Goal: Task Accomplishment & Management: Manage account settings

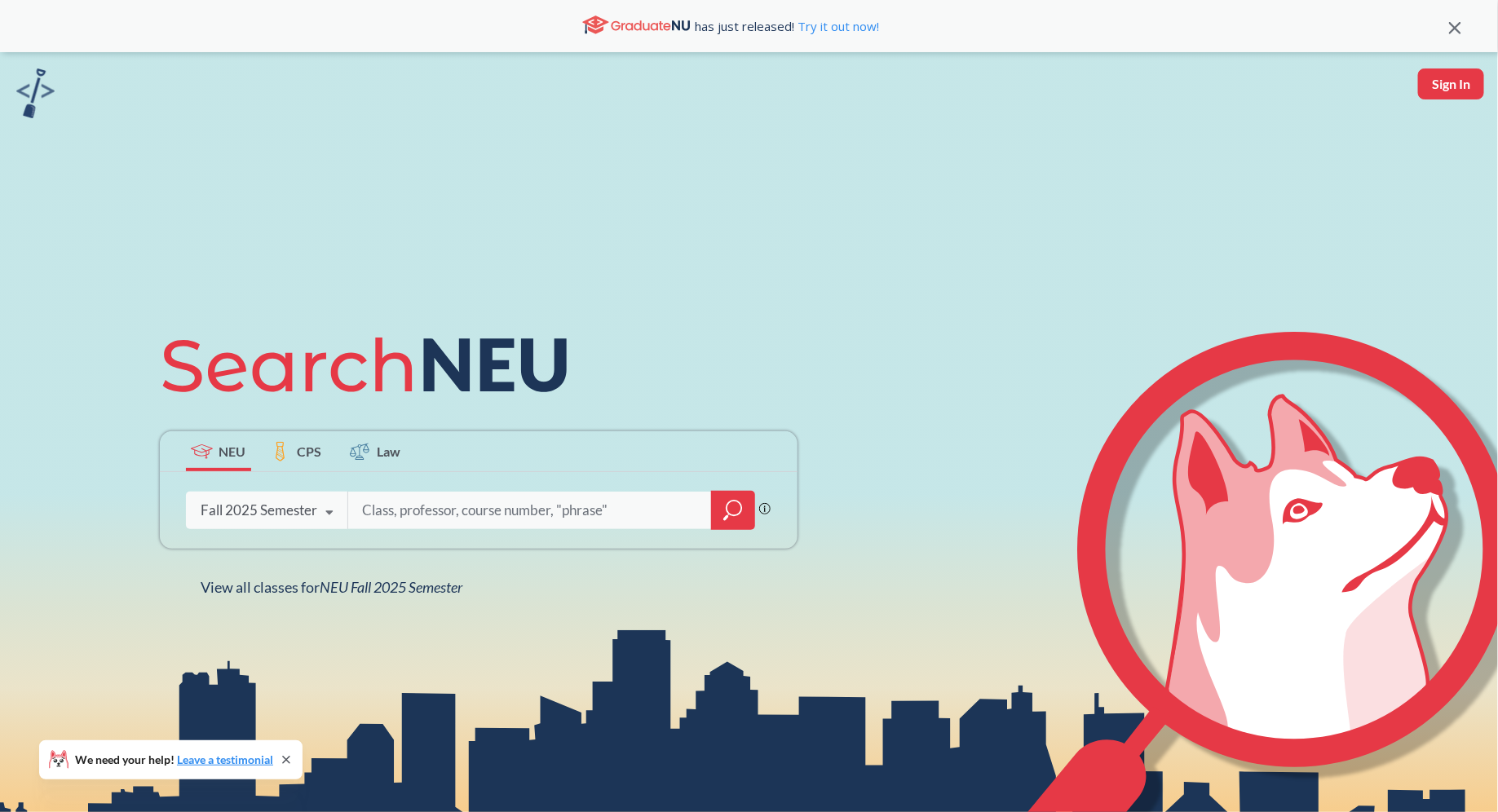
click at [1438, 91] on button "Sign In" at bounding box center [1451, 83] width 66 height 31
select select "US"
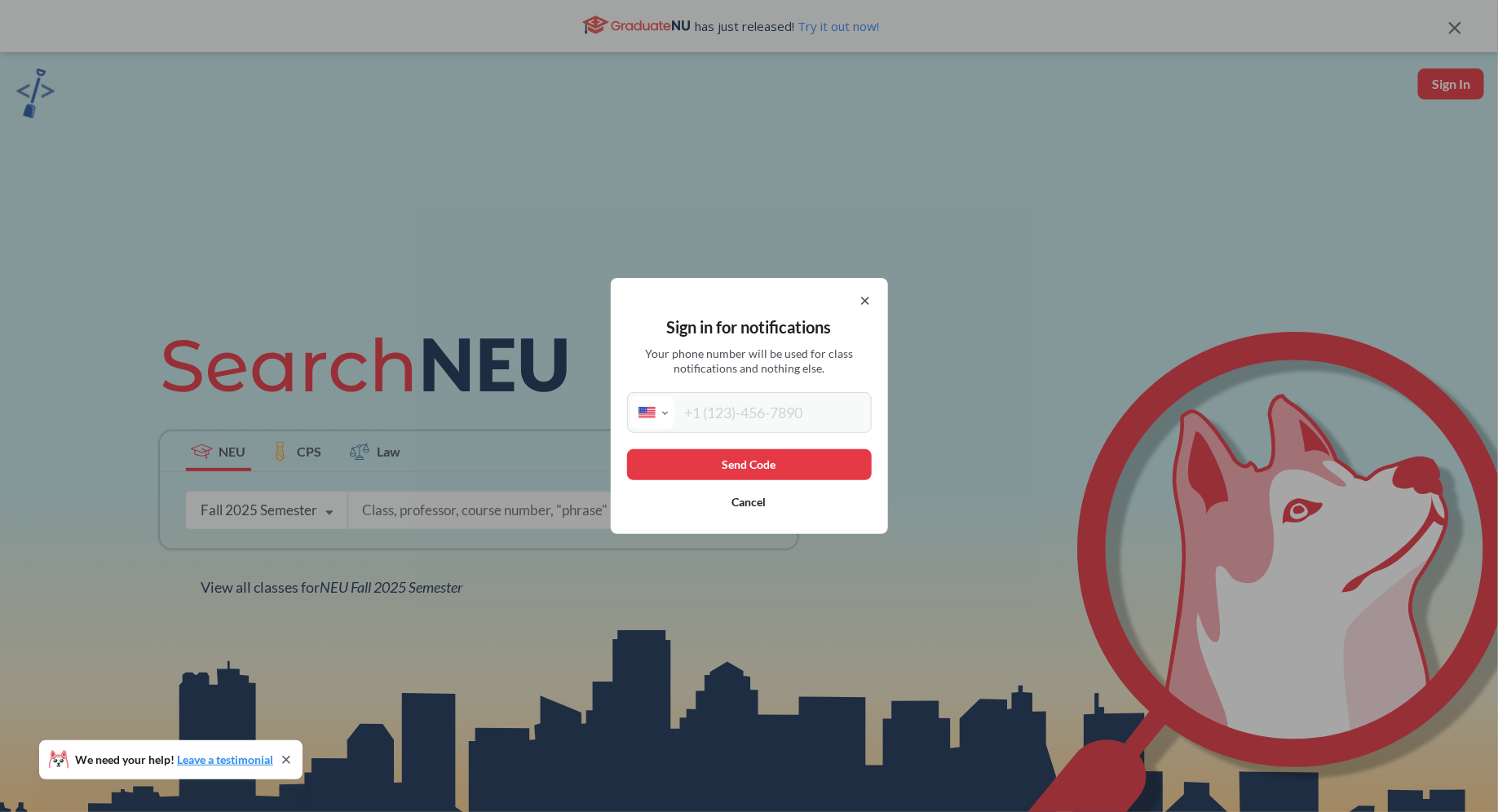
click at [814, 414] on input "tel" at bounding box center [771, 412] width 193 height 33
type input "[PHONE_NUMBER]"
click at [812, 458] on button "Send Code" at bounding box center [749, 464] width 244 height 31
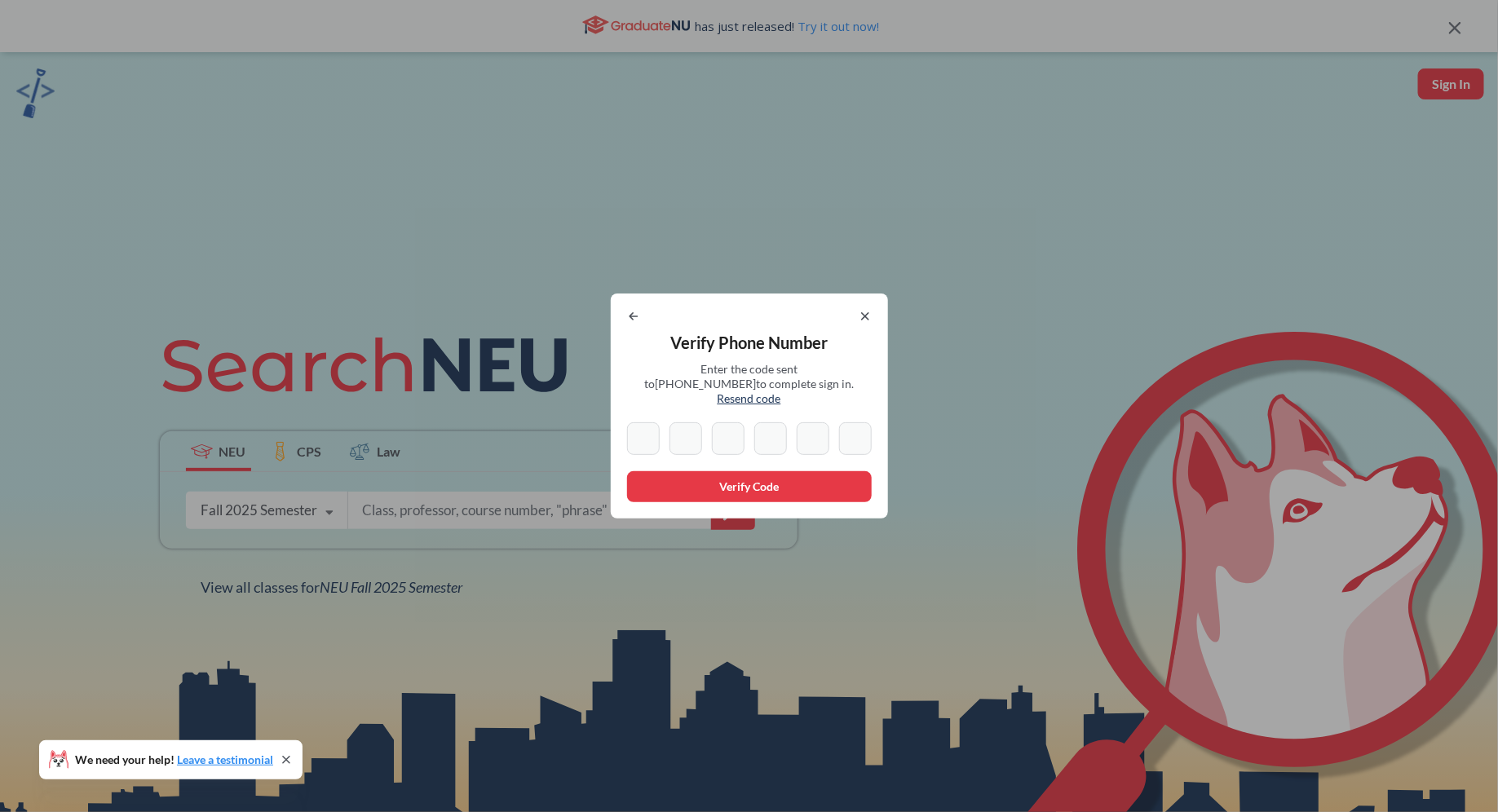
type input "5"
type input "0"
type input "1"
type input "6"
type input "8"
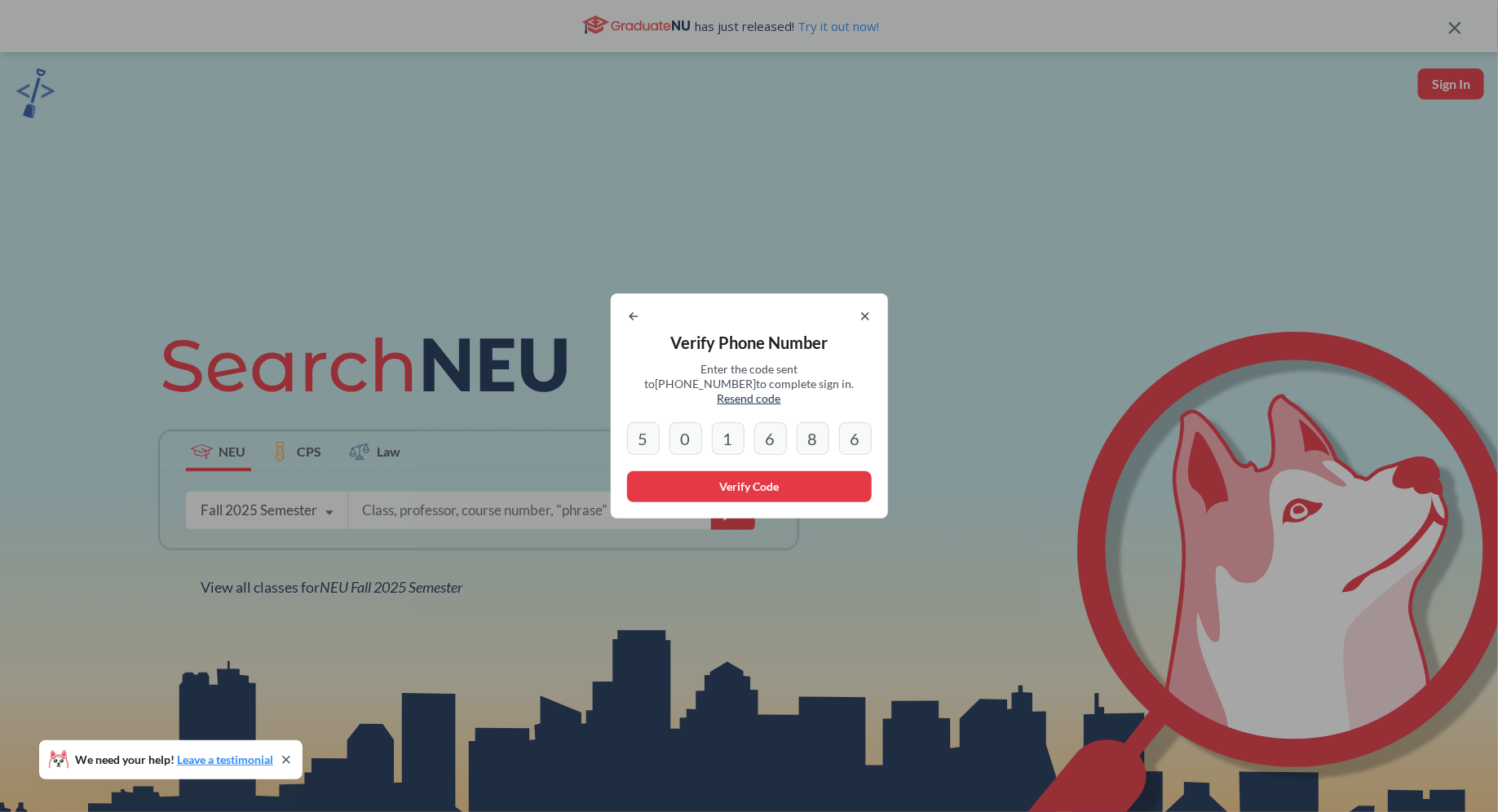
type input "6"
click at [804, 463] on div "Verify Phone Number Enter the code sent to [PHONE_NUMBER] to complete sign in. …" at bounding box center [749, 406] width 277 height 225
click at [811, 477] on button "Verify Code" at bounding box center [749, 486] width 244 height 31
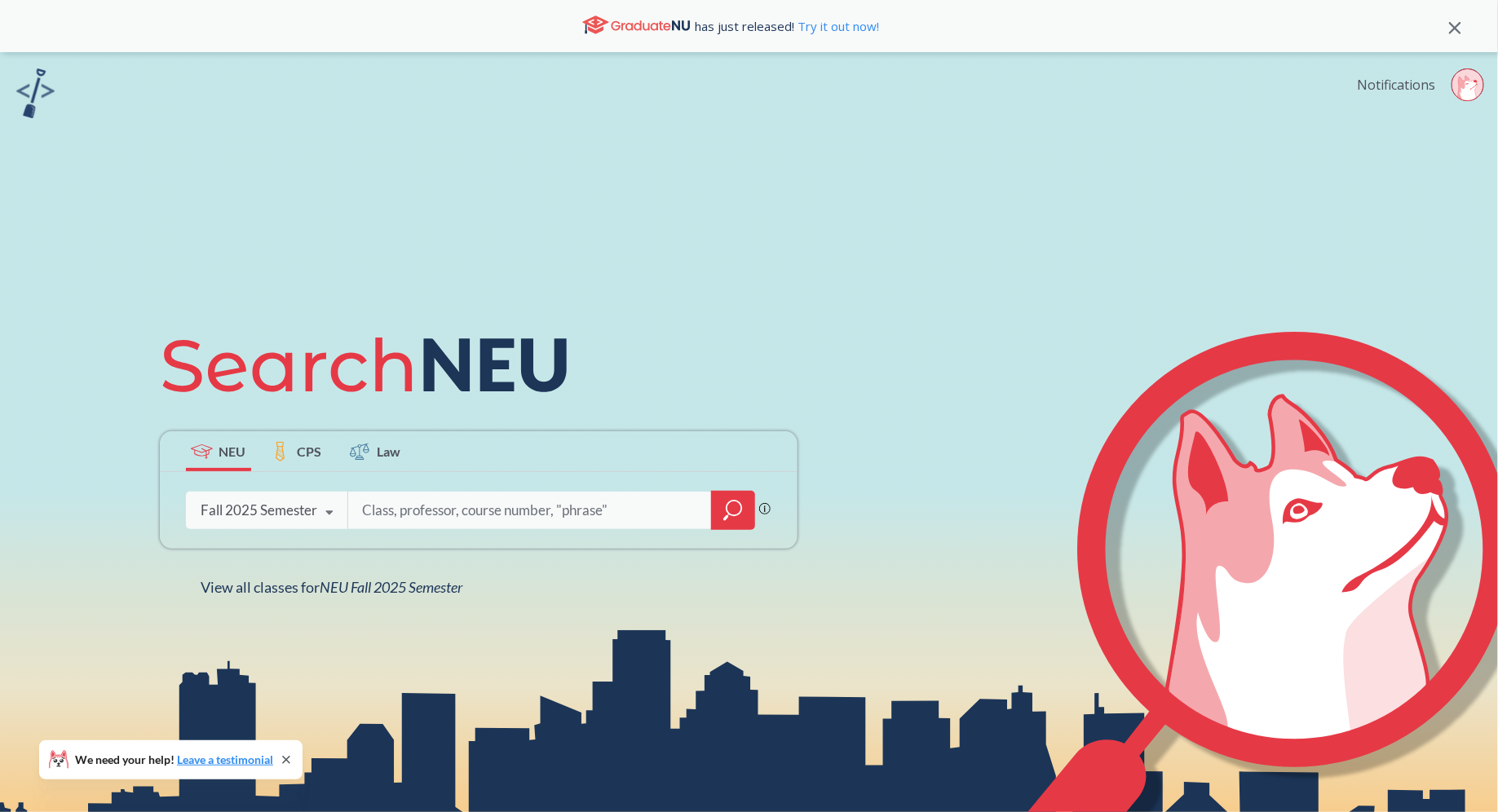
click at [1388, 86] on link "Notifications" at bounding box center [1395, 84] width 78 height 18
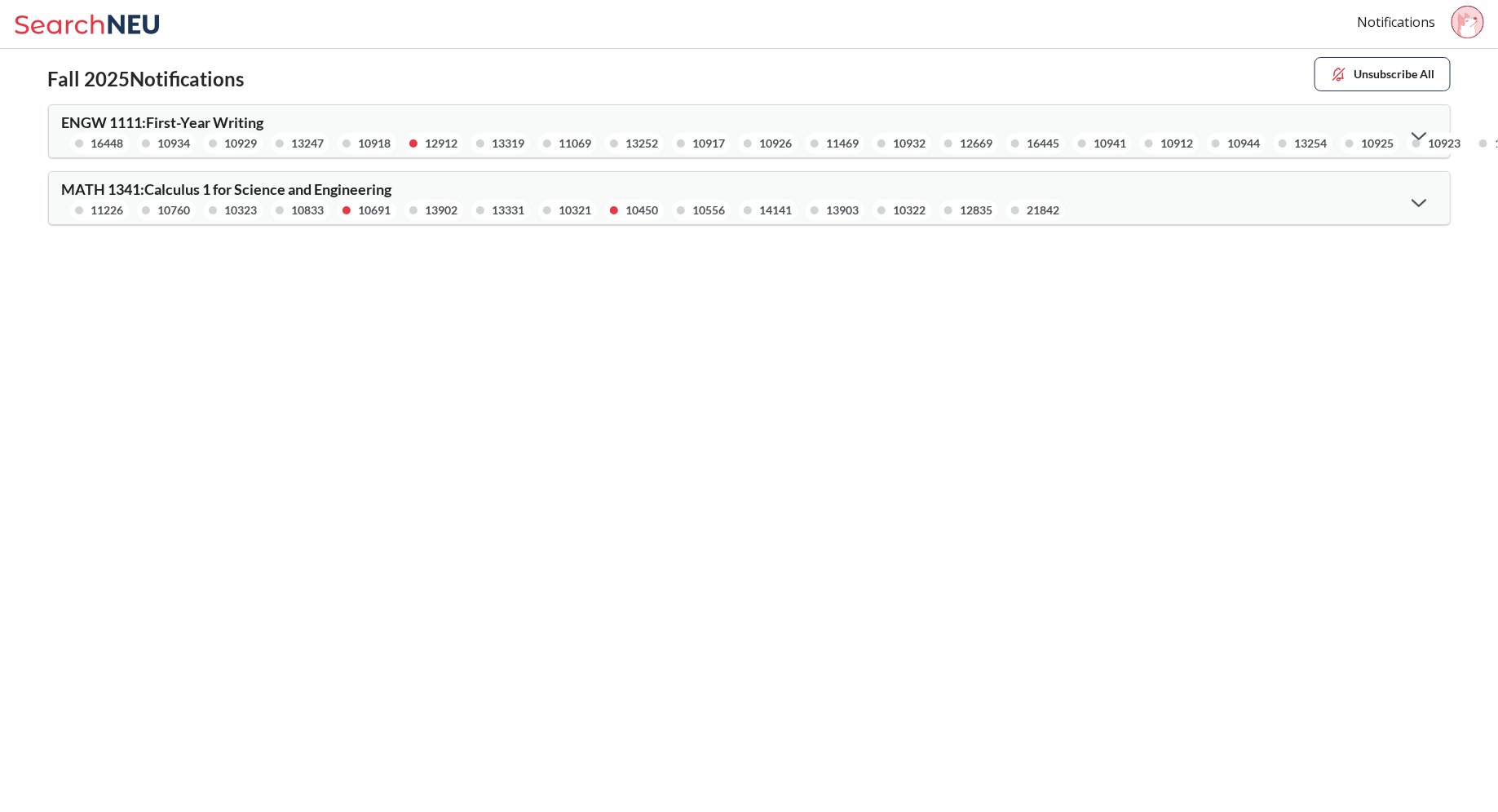
click at [1414, 203] on icon at bounding box center [1419, 202] width 15 height 9
